Goal: Find specific page/section: Find specific page/section

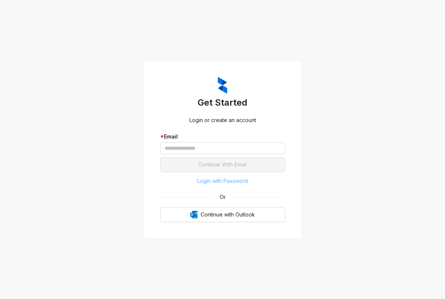
click at [229, 185] on span "Login with Password" at bounding box center [222, 181] width 50 height 8
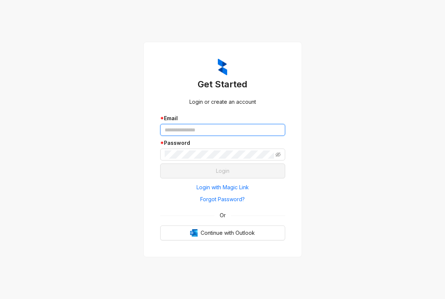
click at [203, 132] on input "text" at bounding box center [222, 130] width 125 height 12
type input "**********"
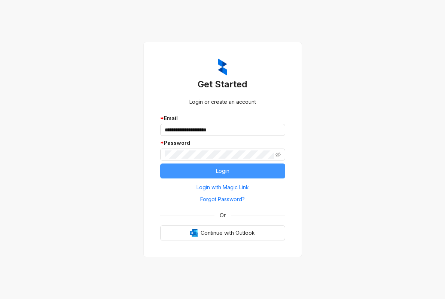
click at [218, 170] on span "Login" at bounding box center [222, 171] width 13 height 8
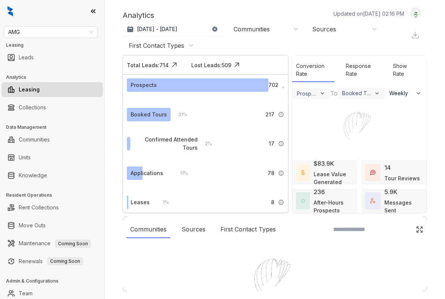
select select "******"
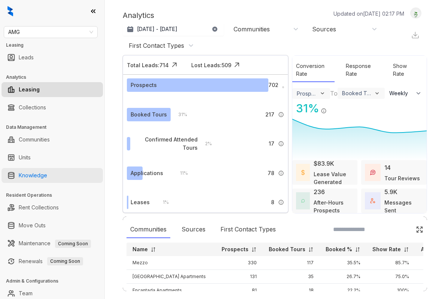
click at [34, 178] on link "Knowledge" at bounding box center [33, 175] width 28 height 15
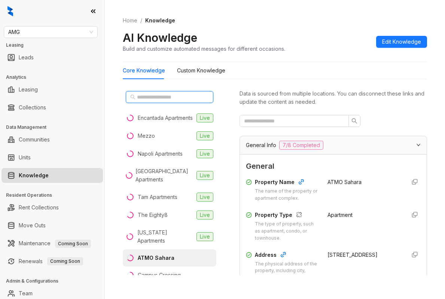
click at [189, 97] on input "text" at bounding box center [170, 97] width 66 height 8
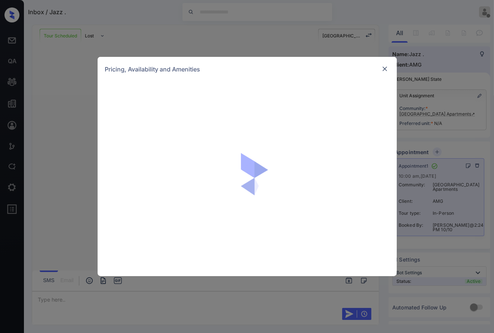
scroll to position [862, 0]
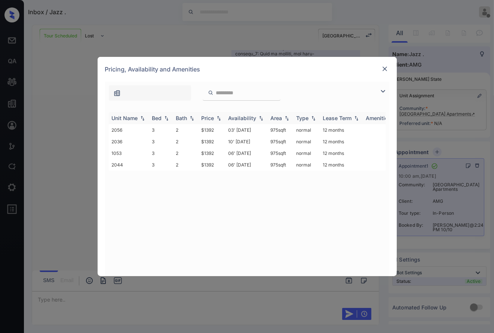
click at [166, 117] on img at bounding box center [166, 118] width 7 height 5
click at [166, 118] on img at bounding box center [166, 118] width 7 height 6
click at [386, 70] on img at bounding box center [384, 68] width 7 height 7
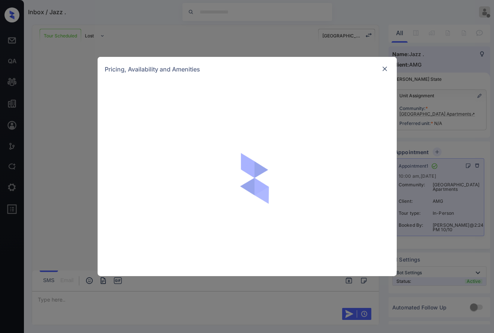
scroll to position [660, 0]
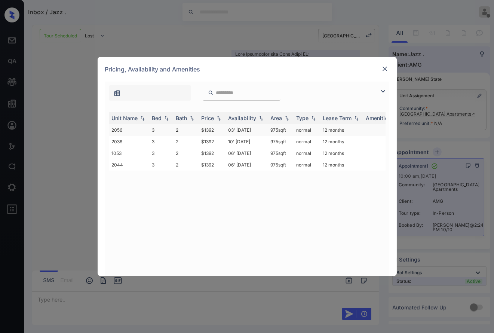
click at [210, 126] on td "$1392" at bounding box center [212, 130] width 27 height 12
click at [385, 70] on img at bounding box center [384, 68] width 7 height 7
